Goal: Task Accomplishment & Management: Manage account settings

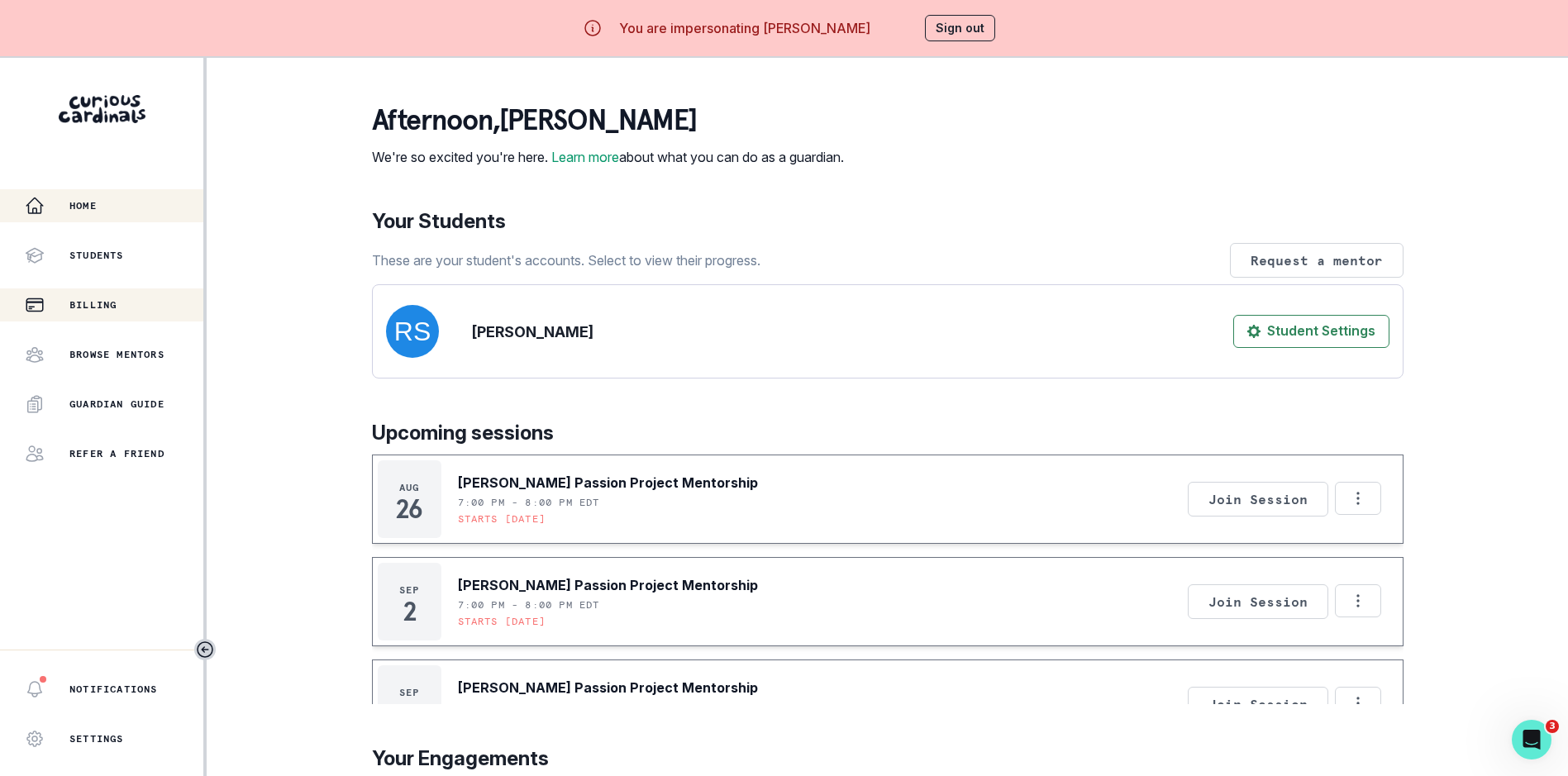
click at [128, 304] on div "Billing" at bounding box center [113, 305] width 178 height 19
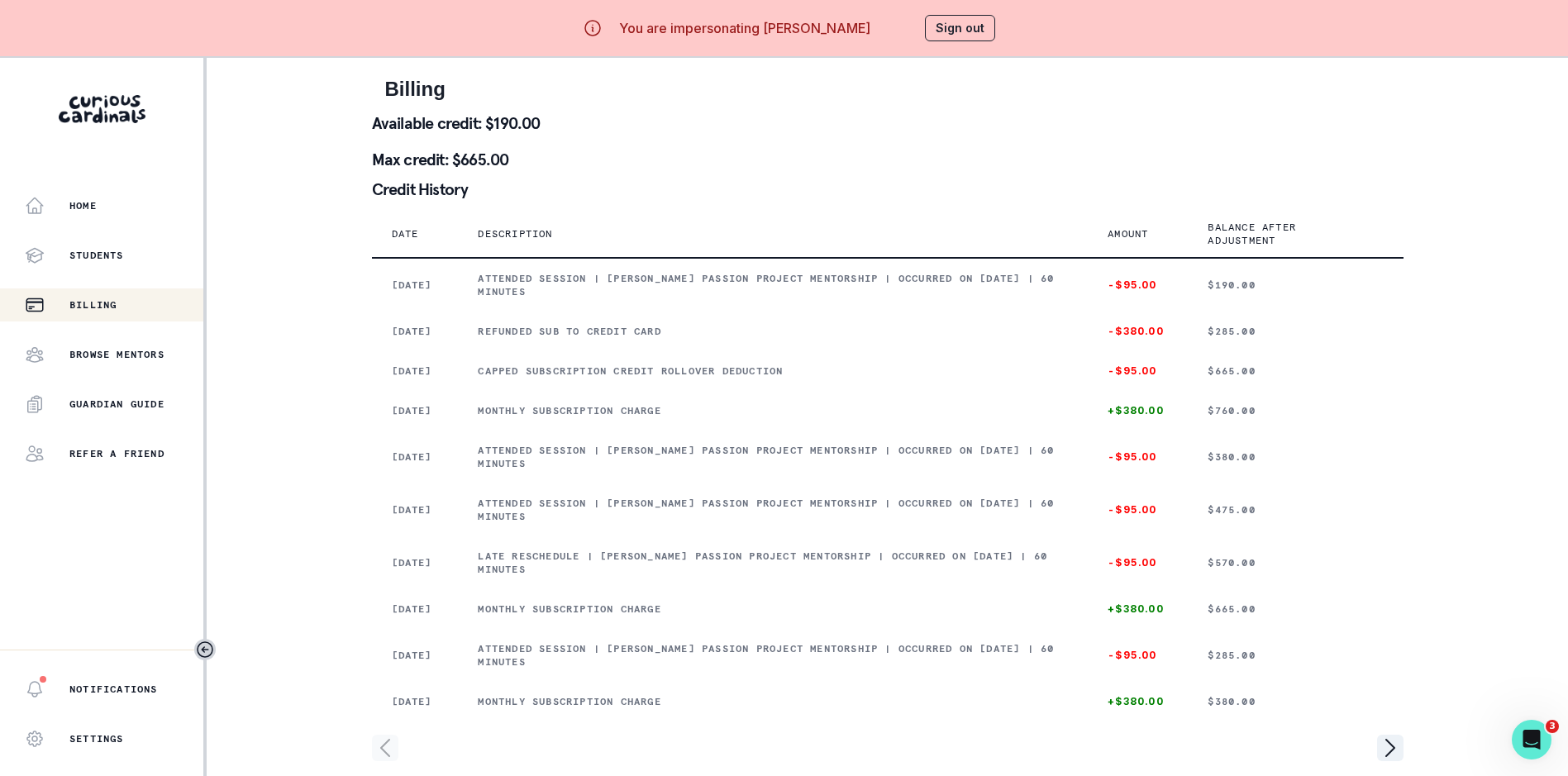
click at [969, 29] on button "Sign out" at bounding box center [959, 28] width 70 height 27
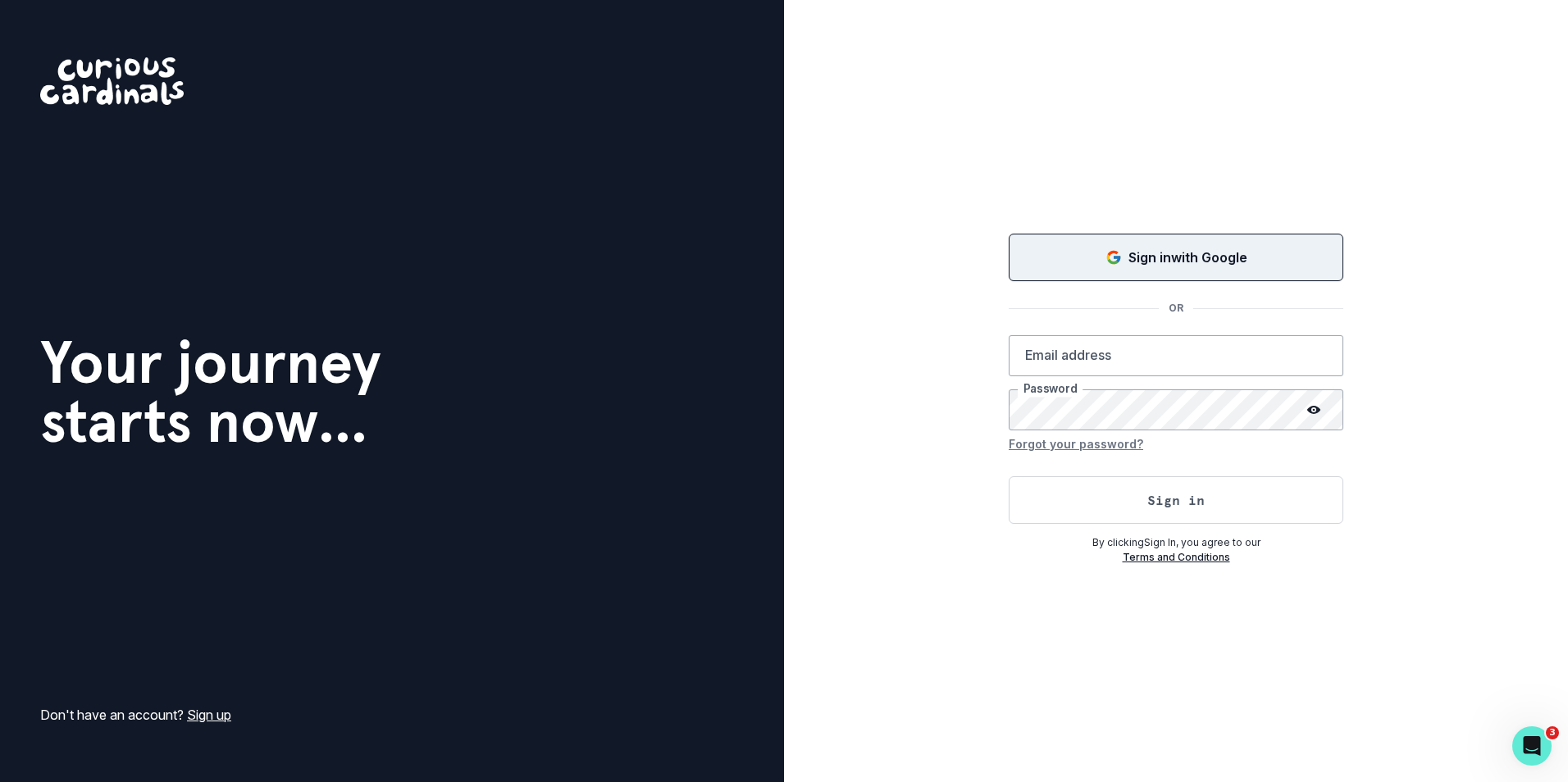
click at [1118, 243] on button "Sign in with Google" at bounding box center [1175, 257] width 335 height 47
